Goal: Information Seeking & Learning: Find specific fact

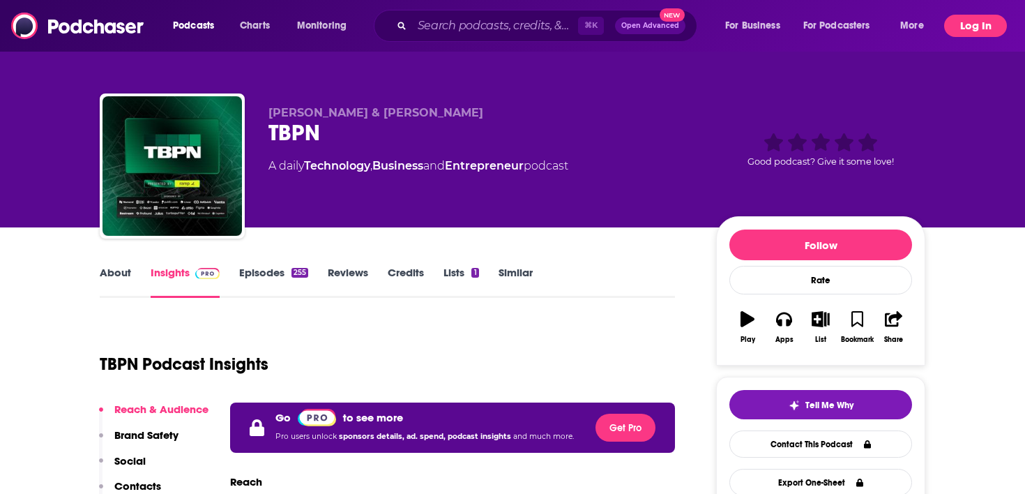
click at [957, 31] on button "Log In" at bounding box center [975, 26] width 63 height 22
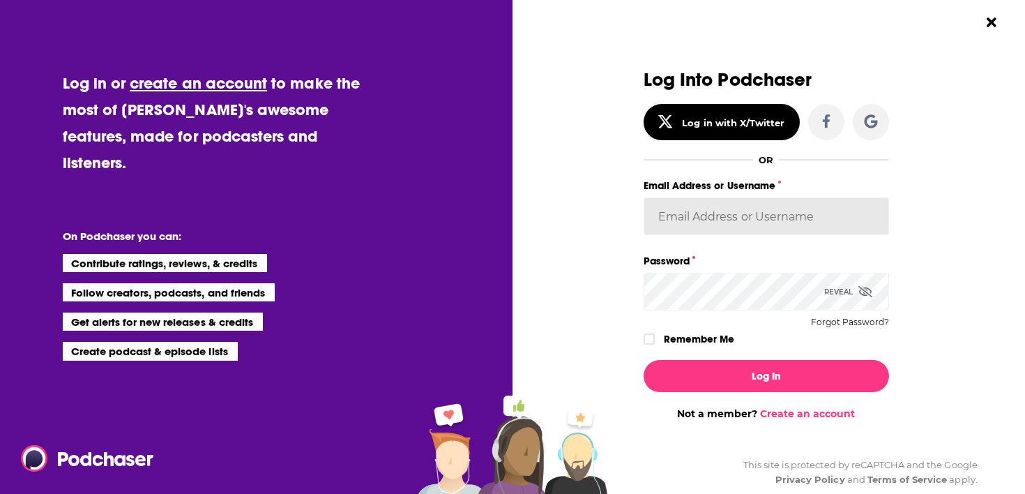
click at [761, 221] on input "Email Address or Username" at bounding box center [765, 216] width 245 height 38
type input "danikarchmer"
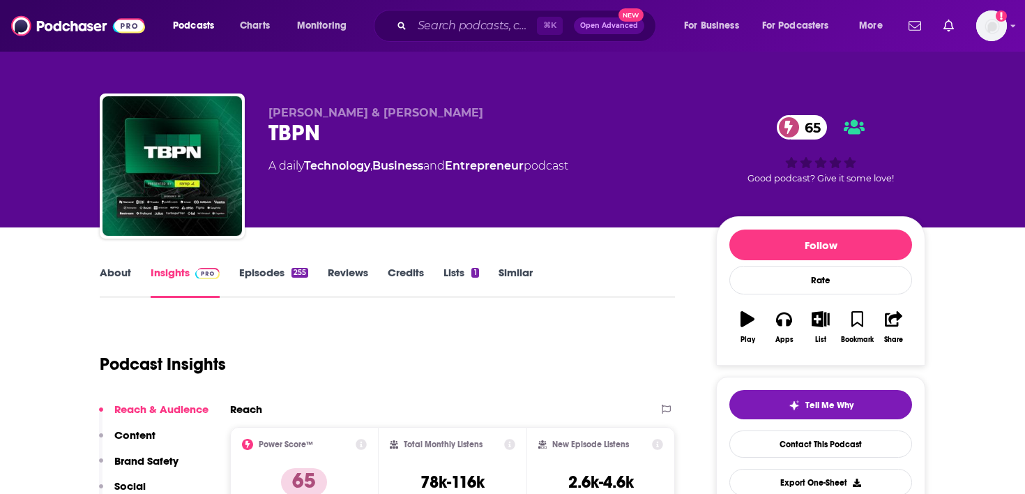
scroll to position [128, 0]
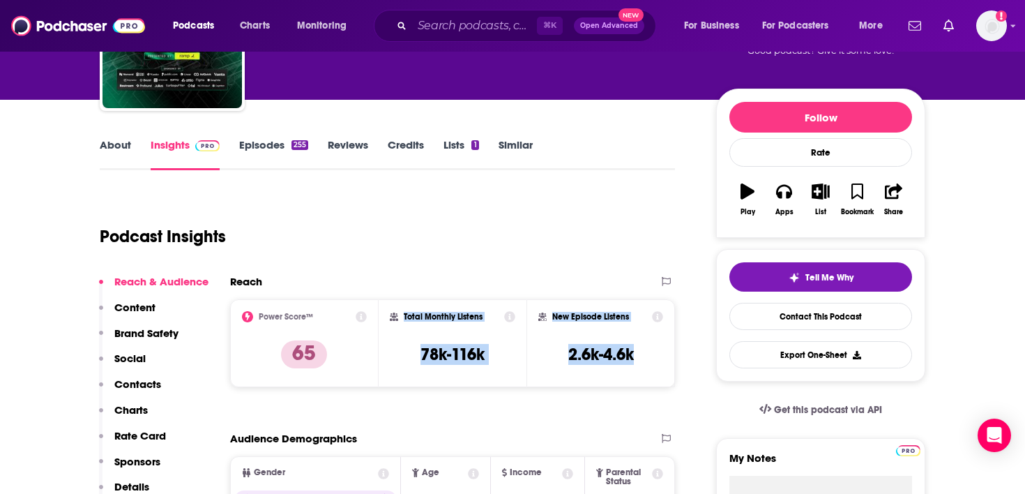
drag, startPoint x: 641, startPoint y: 356, endPoint x: 404, endPoint y: 317, distance: 240.9
click at [404, 317] on div "Power Score™ 65 Total Monthly Listens 78k-116k New Episode Listens 2.6k-4.6k" at bounding box center [452, 343] width 445 height 88
copy div "Total Monthly Listens 78k-116k New Episode Listens 2.6k-4.6k"
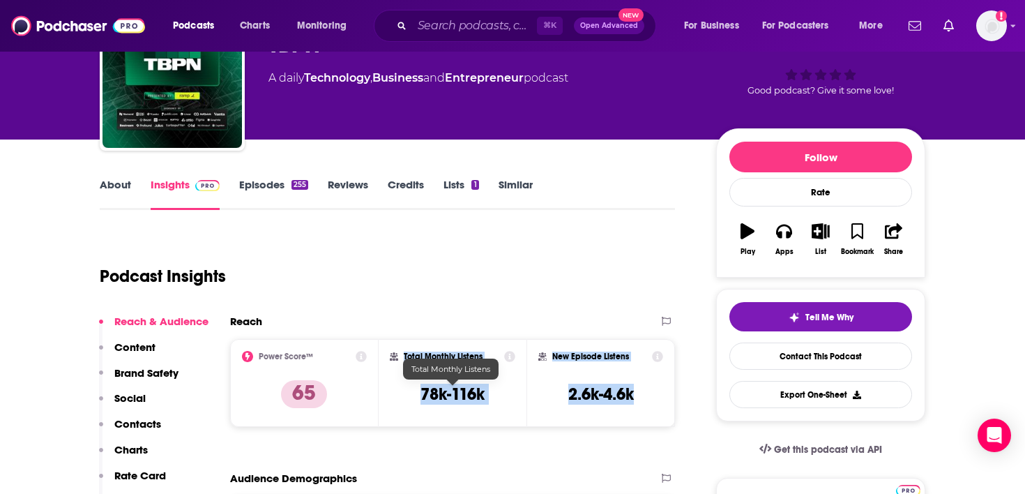
scroll to position [44, 0]
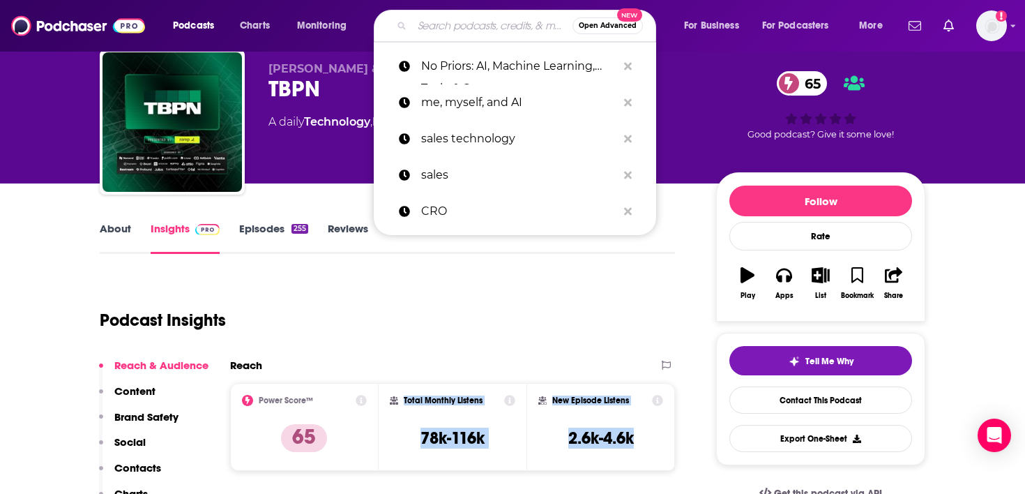
click at [459, 24] on input "Search podcasts, credits, & more..." at bounding box center [492, 26] width 160 height 22
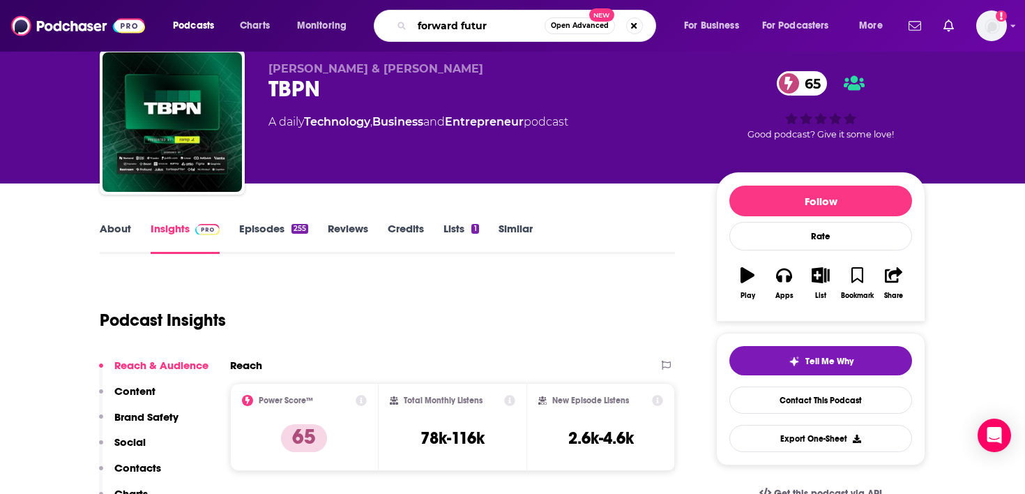
type input "forward future"
